Goal: Check status: Check status

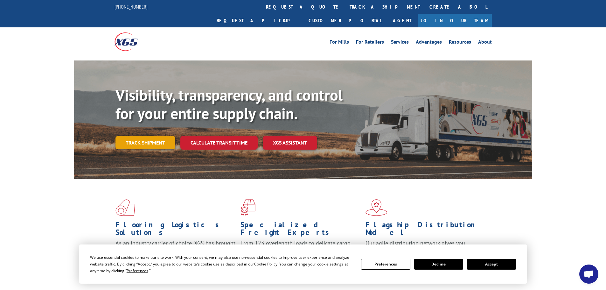
click at [167, 136] on link "Track shipment" at bounding box center [146, 142] width 60 height 13
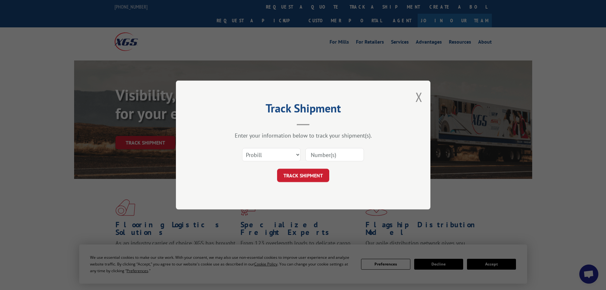
click at [323, 152] on input at bounding box center [334, 154] width 59 height 13
paste input "17207713BOL"
type input "17207713BOL"
click at [329, 174] on div "TRACK SHIPMENT" at bounding box center [303, 175] width 191 height 13
click at [322, 174] on button "TRACK SHIPMENT" at bounding box center [303, 175] width 52 height 13
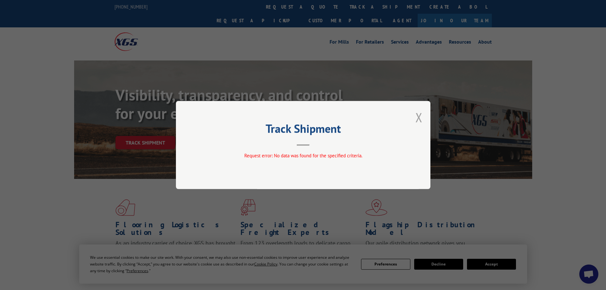
click at [416, 116] on button "Close modal" at bounding box center [419, 117] width 7 height 17
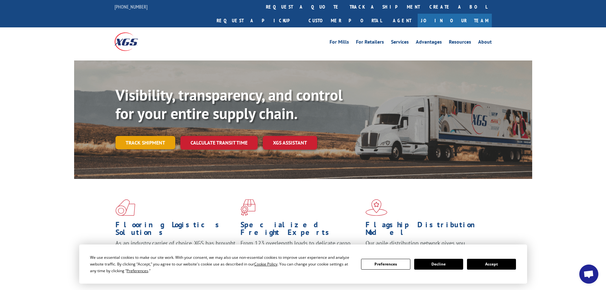
click at [148, 136] on link "Track shipment" at bounding box center [146, 142] width 60 height 13
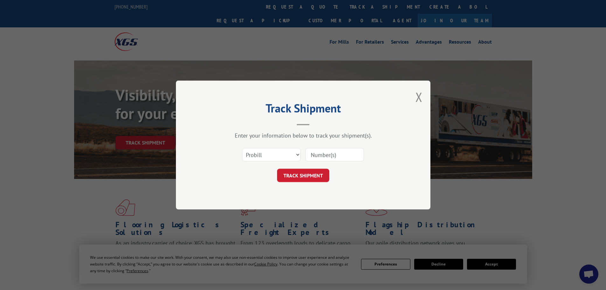
click at [325, 152] on input at bounding box center [334, 154] width 59 height 13
paste input "17207713BOL"
type input "17207713BOL"
click at [291, 156] on select "Select category... Probill BOL PO" at bounding box center [271, 154] width 59 height 13
select select "bol"
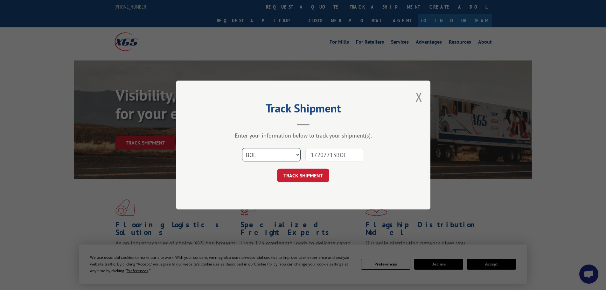
click at [242, 148] on select "Select category... Probill BOL PO" at bounding box center [271, 154] width 59 height 13
click at [295, 176] on button "TRACK SHIPMENT" at bounding box center [303, 175] width 52 height 13
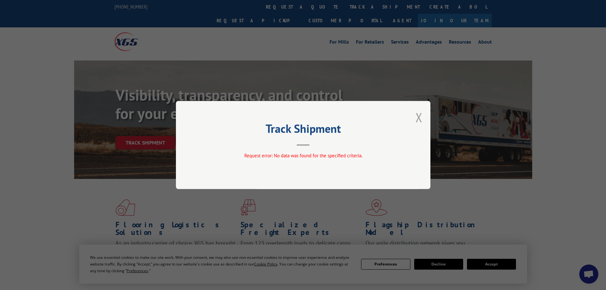
click at [417, 113] on button "Close modal" at bounding box center [419, 117] width 7 height 17
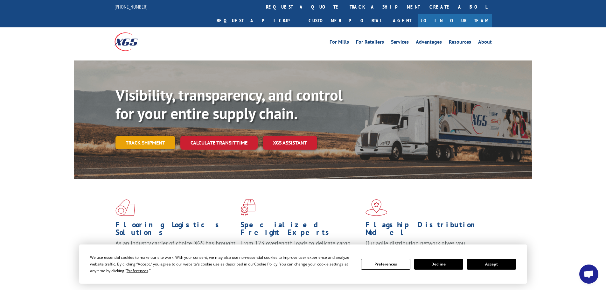
click at [149, 136] on link "Track shipment" at bounding box center [146, 142] width 60 height 13
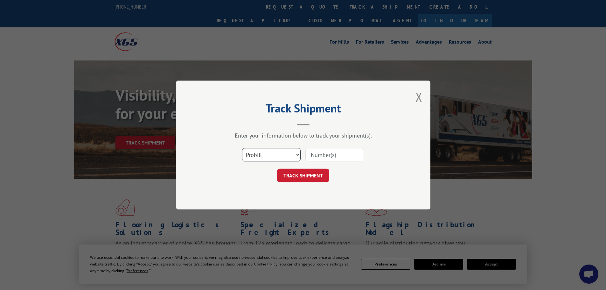
click at [271, 150] on select "Select category... Probill BOL PO" at bounding box center [271, 154] width 59 height 13
select select "po"
click at [242, 148] on select "Select category... Probill BOL PO" at bounding box center [271, 154] width 59 height 13
click at [339, 156] on input at bounding box center [334, 154] width 59 height 13
paste input "17207713BOL"
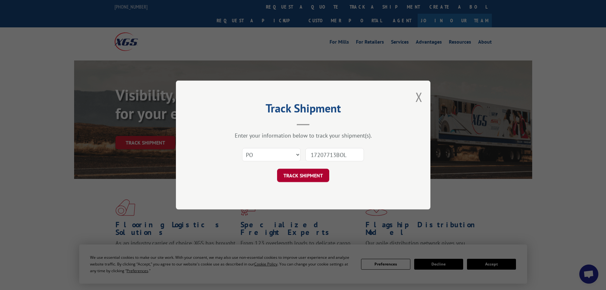
type input "17207713BOL"
click at [319, 172] on button "TRACK SHIPMENT" at bounding box center [303, 175] width 52 height 13
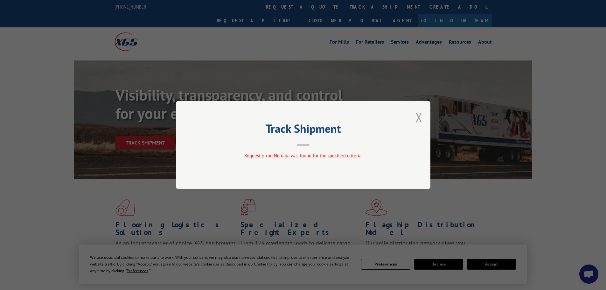
click at [418, 116] on button "Close modal" at bounding box center [419, 117] width 7 height 17
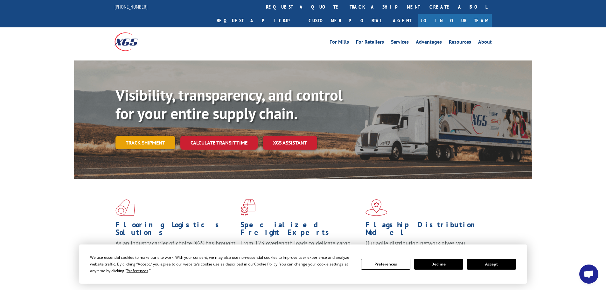
click at [152, 136] on link "Track shipment" at bounding box center [146, 142] width 60 height 13
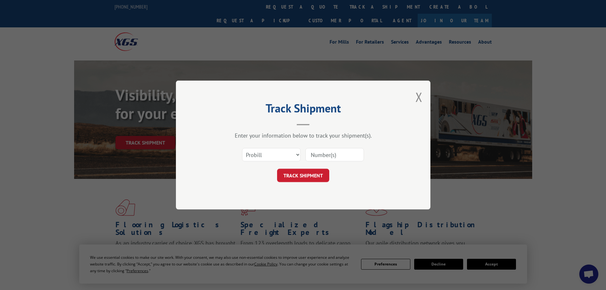
click at [313, 151] on input at bounding box center [334, 154] width 59 height 13
click at [317, 156] on input at bounding box center [334, 154] width 59 height 13
paste input "17207713BOL"
type input "17207713BOL"
click at [317, 166] on form "Select category... Probill BOL PO 17207713BOL TRACK SHIPMENT" at bounding box center [303, 163] width 191 height 38
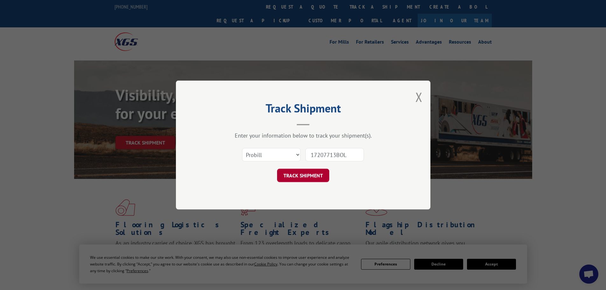
click at [314, 171] on button "TRACK SHIPMENT" at bounding box center [303, 175] width 52 height 13
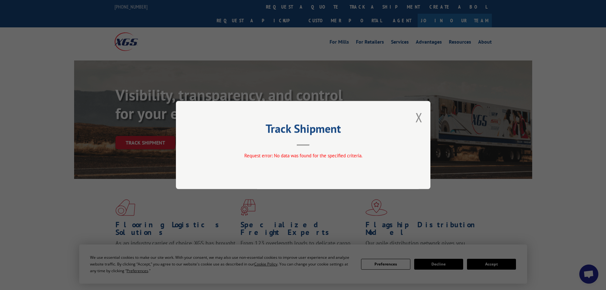
click at [428, 117] on div "Track Shipment Request error: No data was found for the specified criteria." at bounding box center [303, 145] width 255 height 88
drag, startPoint x: 417, startPoint y: 120, endPoint x: 411, endPoint y: 126, distance: 7.9
click at [417, 120] on button "Close modal" at bounding box center [419, 117] width 7 height 17
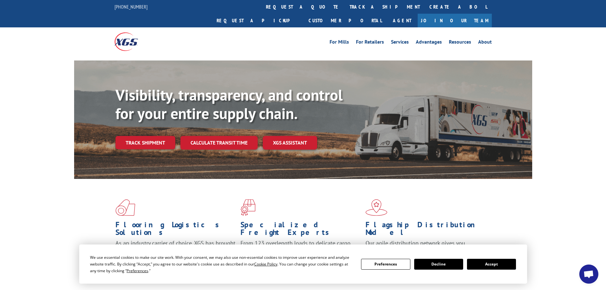
click at [498, 266] on button "Accept" at bounding box center [491, 264] width 49 height 11
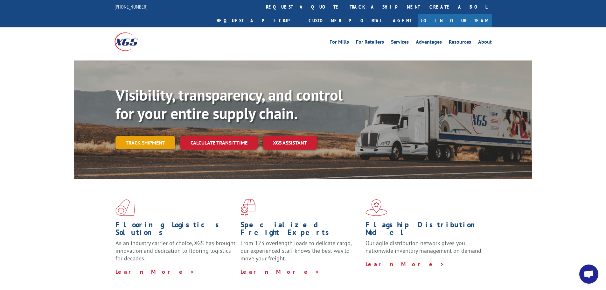
click at [169, 136] on link "Track shipment" at bounding box center [146, 142] width 60 height 13
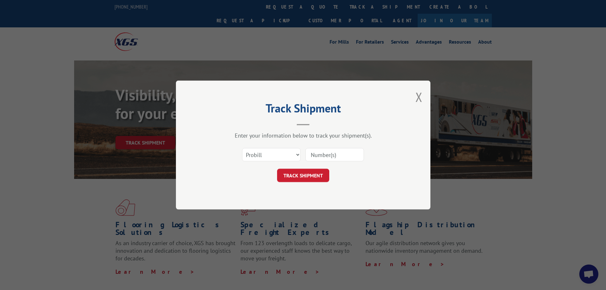
click at [335, 155] on input at bounding box center [334, 154] width 59 height 13
paste input "17207713BOL"
type input "17207713BOL"
click at [319, 176] on button "TRACK SHIPMENT" at bounding box center [303, 175] width 52 height 13
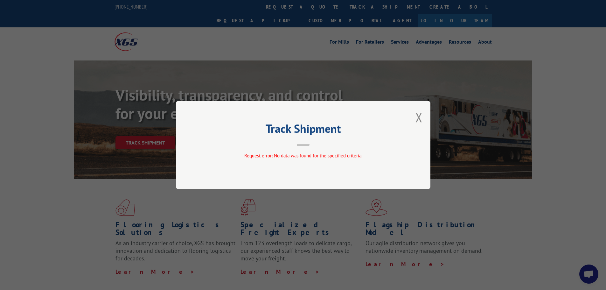
click at [420, 107] on div "Track Shipment Request error: No data was found for the specified criteria." at bounding box center [303, 145] width 255 height 88
click at [421, 116] on button "Close modal" at bounding box center [419, 117] width 7 height 17
